Goal: Task Accomplishment & Management: Manage account settings

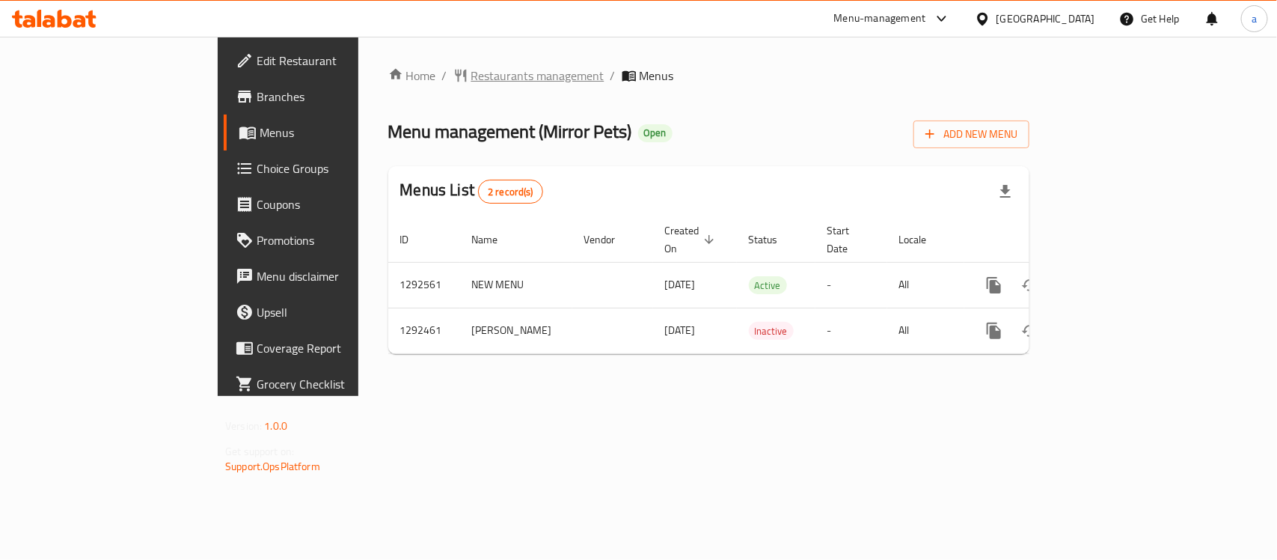
click at [471, 79] on span "Restaurants management" at bounding box center [537, 76] width 133 height 18
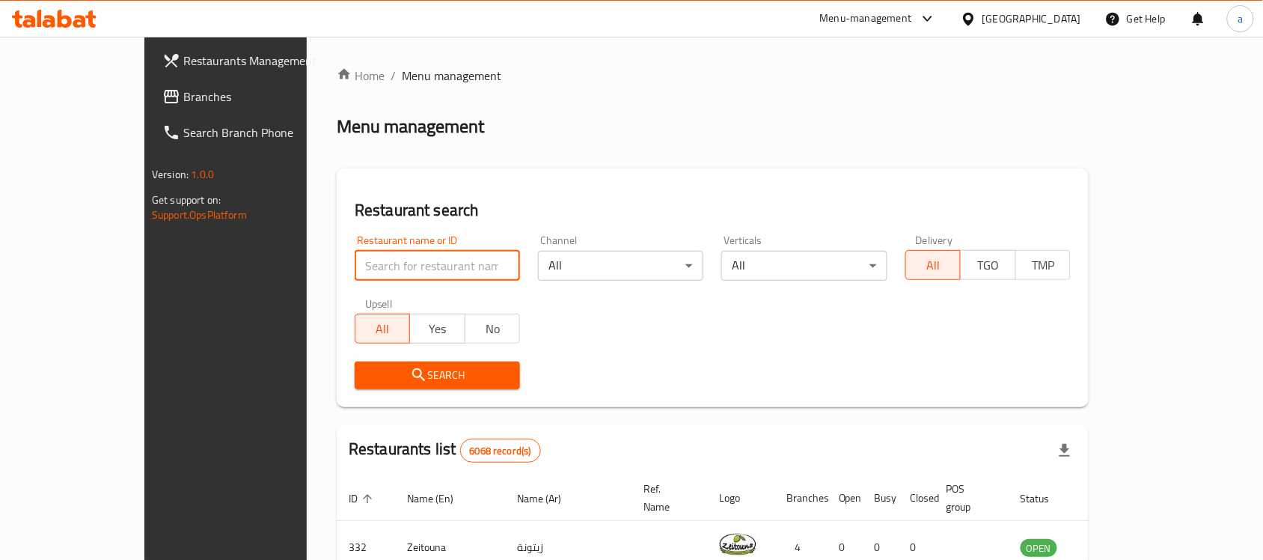
click at [376, 263] on input "search" at bounding box center [437, 266] width 165 height 30
paste input "699002"
type input "699002"
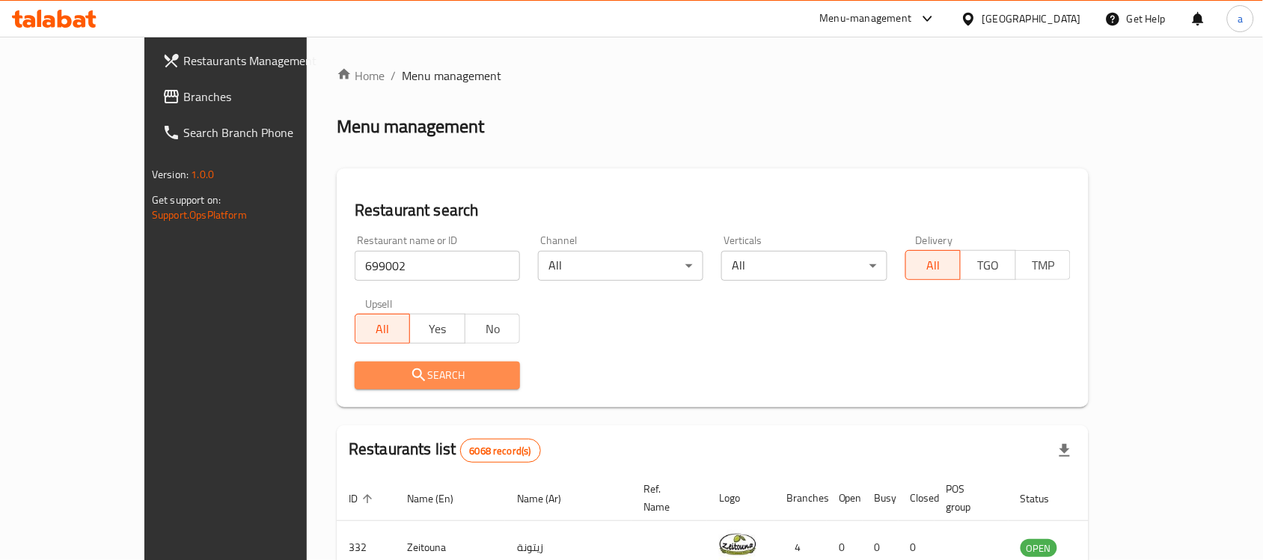
click at [367, 378] on span "Search" at bounding box center [437, 375] width 141 height 19
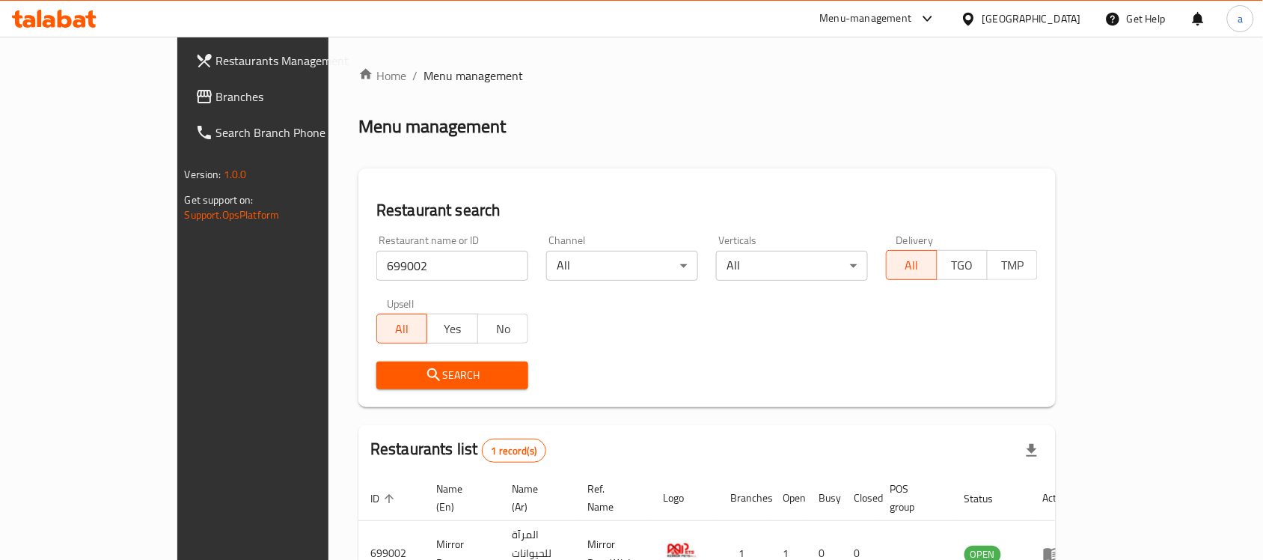
scroll to position [79, 0]
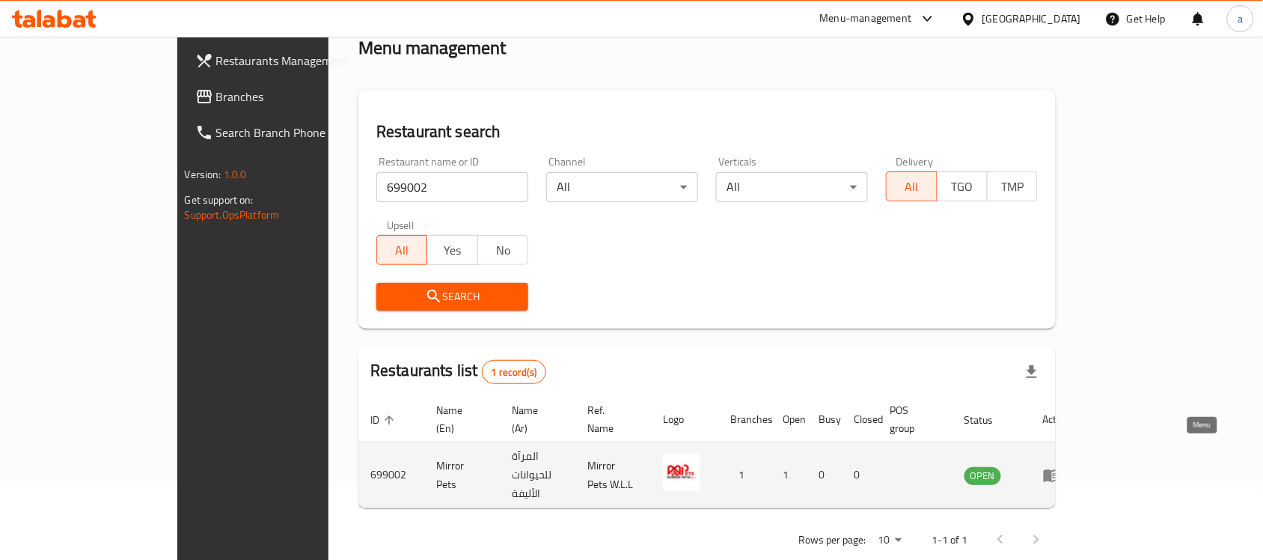
click at [1061, 466] on icon "enhanced table" at bounding box center [1052, 475] width 18 height 18
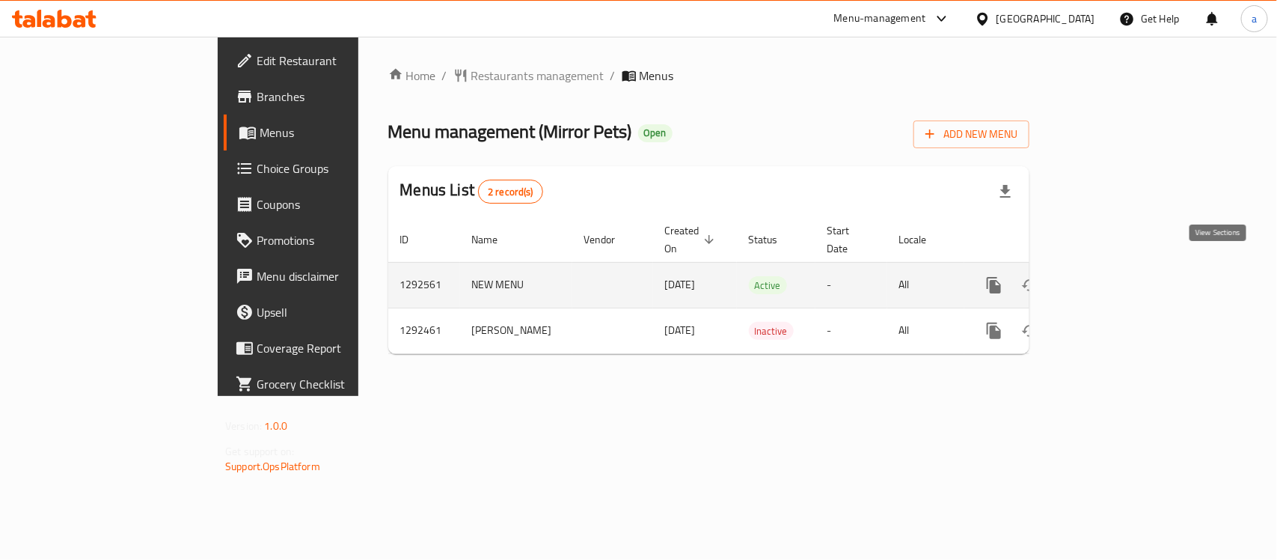
click at [1111, 276] on icon "enhanced table" at bounding box center [1102, 285] width 18 height 18
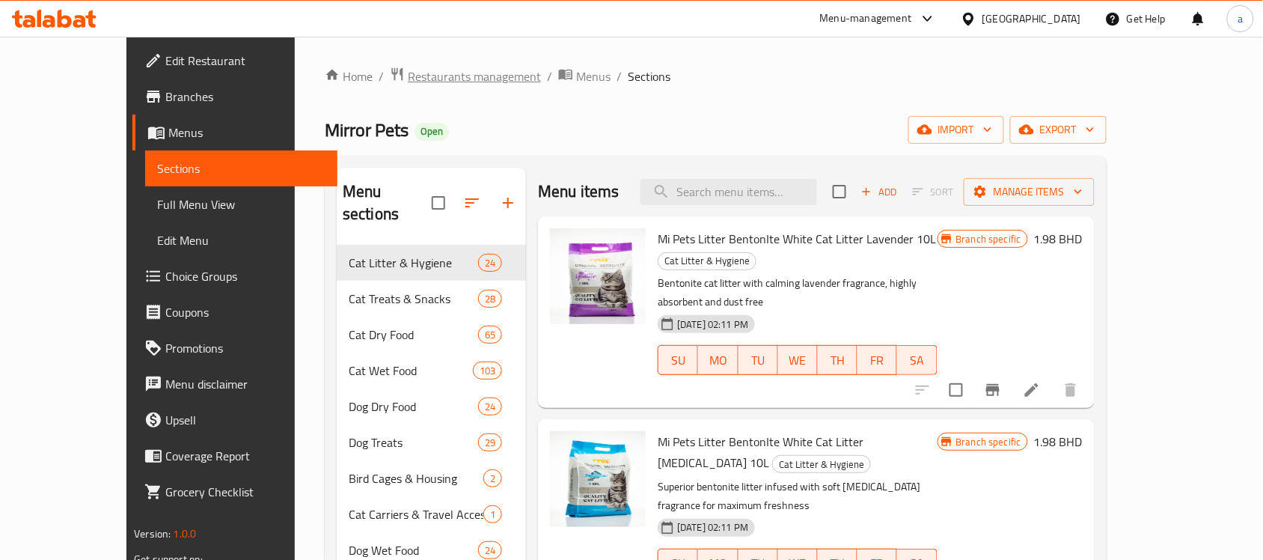
click at [408, 80] on span "Restaurants management" at bounding box center [474, 76] width 133 height 18
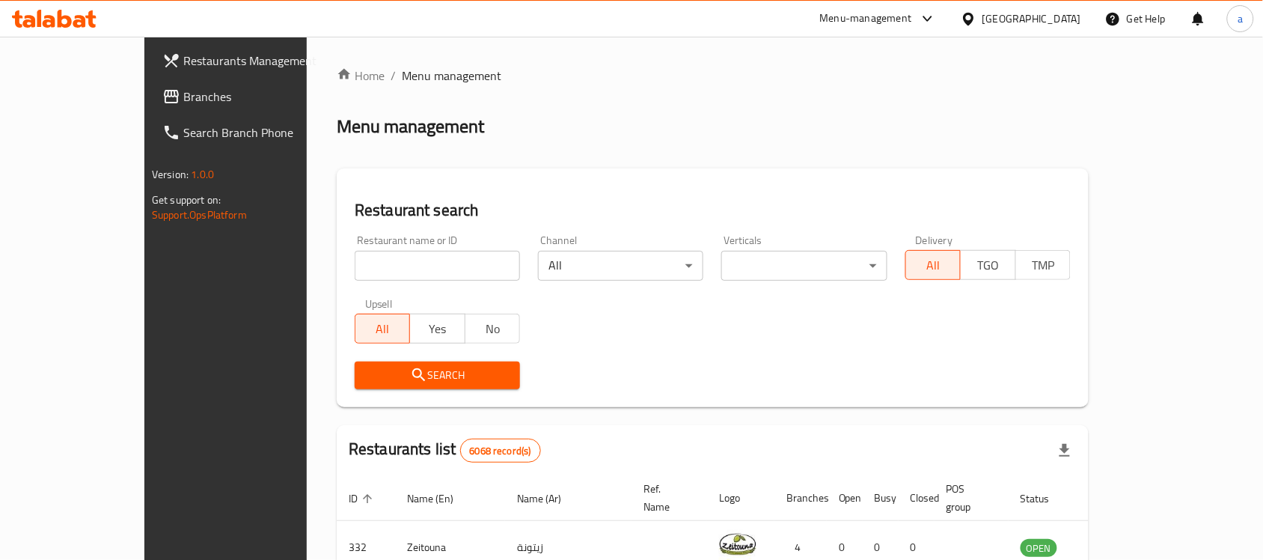
click at [183, 96] on span "Branches" at bounding box center [263, 97] width 160 height 18
